Goal: Information Seeking & Learning: Learn about a topic

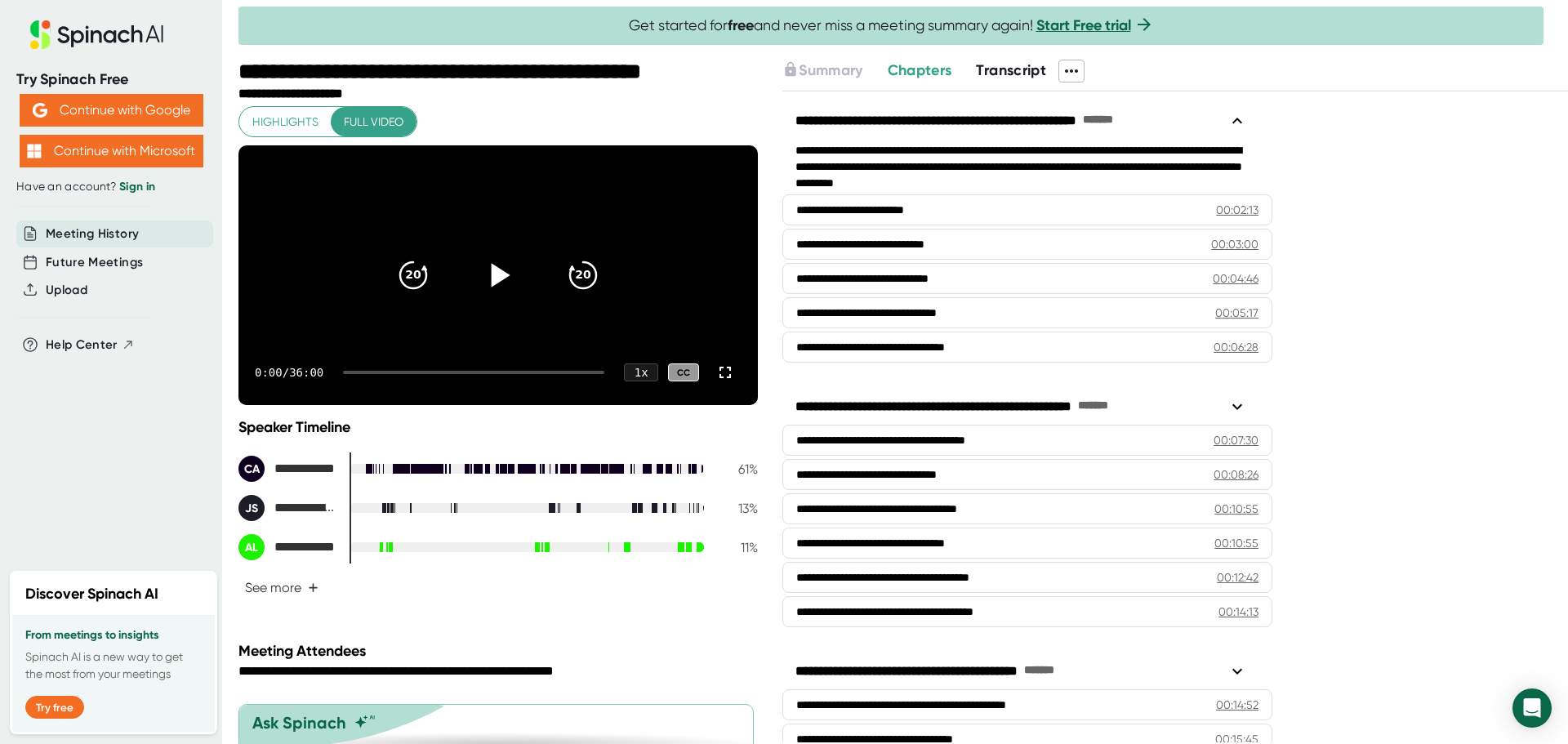
click at [497, 287] on icon at bounding box center [500, 274] width 19 height 23
click at [715, 382] on icon at bounding box center [725, 372] width 20 height 20
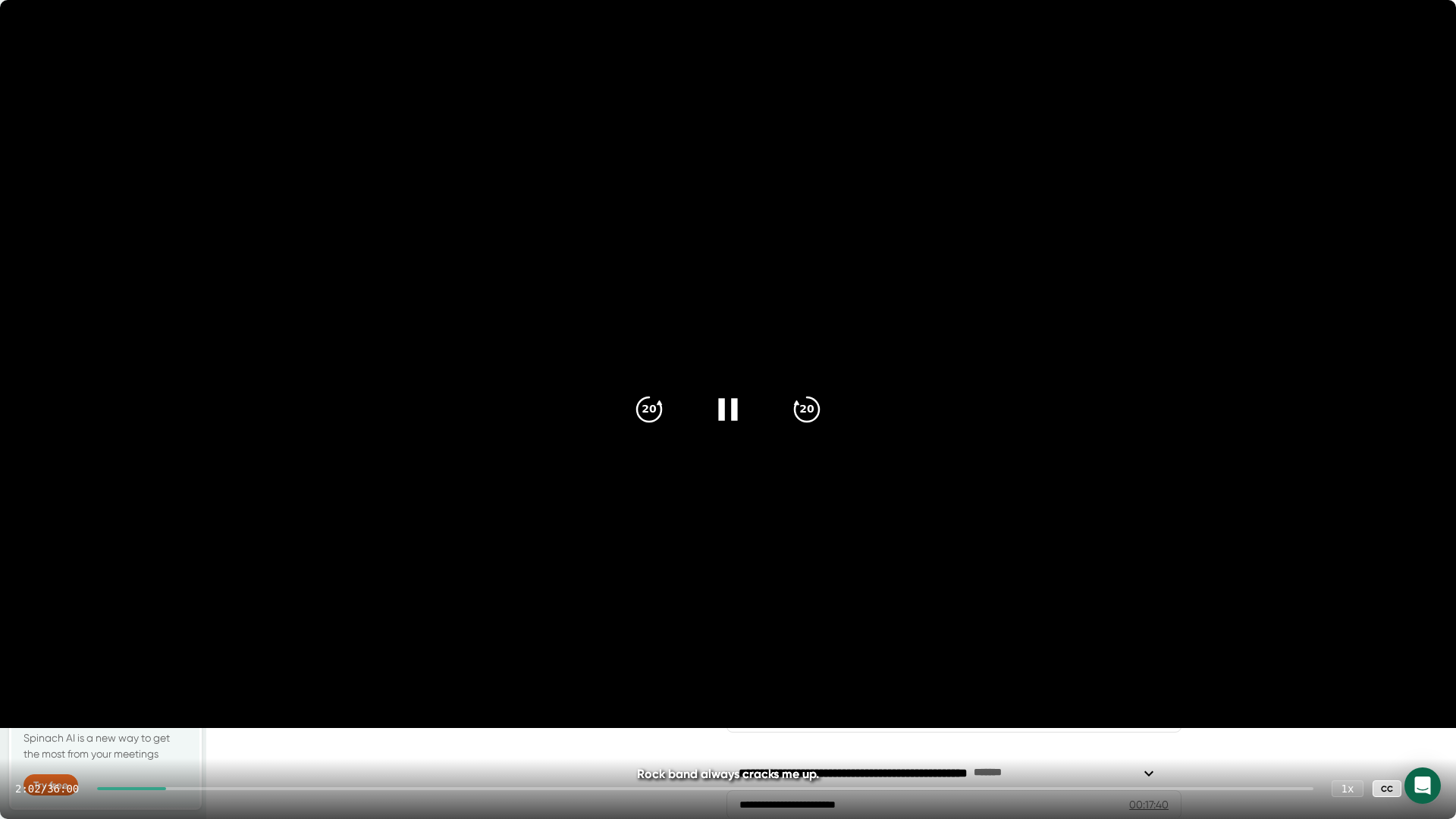
click at [710, 409] on icon at bounding box center [727, 409] width 37 height 38
click at [729, 420] on icon at bounding box center [727, 409] width 37 height 38
click at [197, 690] on div at bounding box center [704, 788] width 1216 height 3
click at [806, 408] on icon "20" at bounding box center [806, 409] width 37 height 38
click at [724, 408] on icon at bounding box center [727, 409] width 19 height 22
